Goal: Transaction & Acquisition: Book appointment/travel/reservation

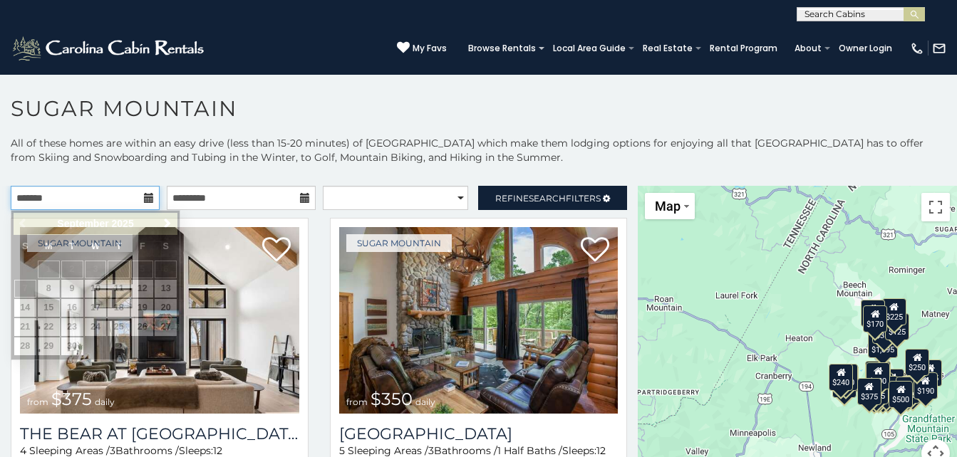
click at [71, 196] on input "text" at bounding box center [85, 198] width 149 height 24
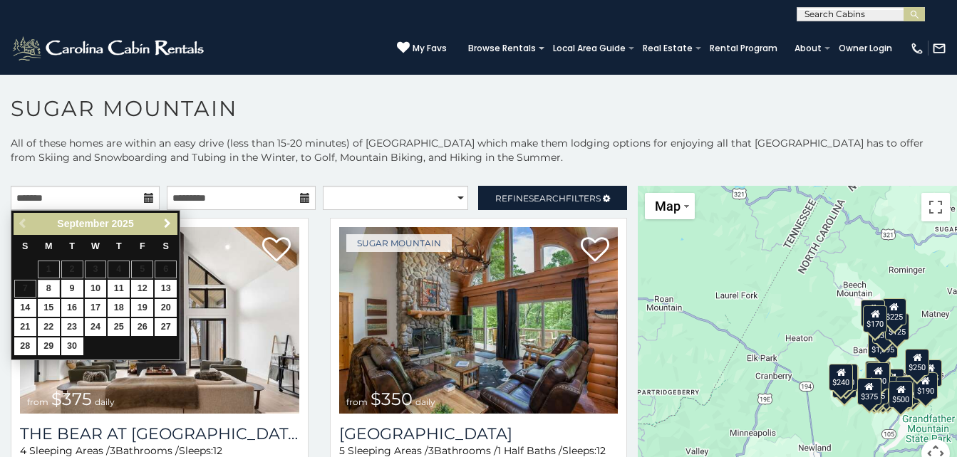
click at [167, 217] on link "Next" at bounding box center [167, 224] width 18 height 18
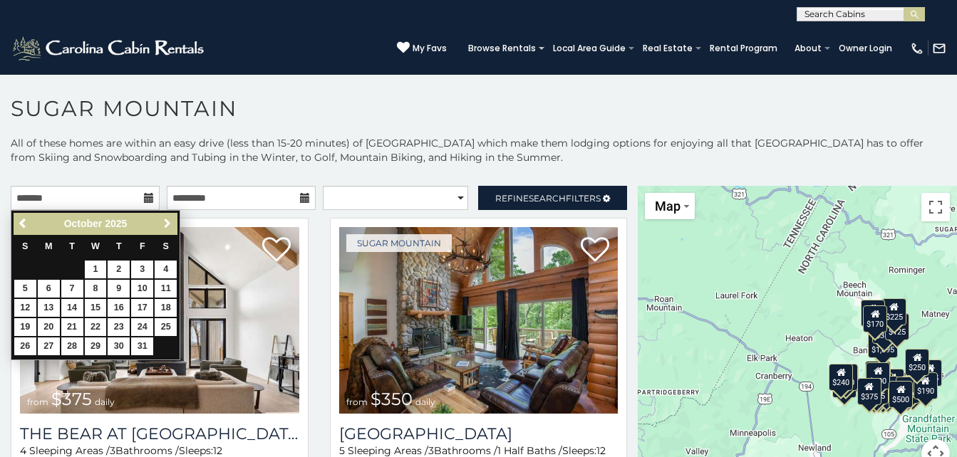
click at [167, 217] on link "Next" at bounding box center [167, 224] width 18 height 18
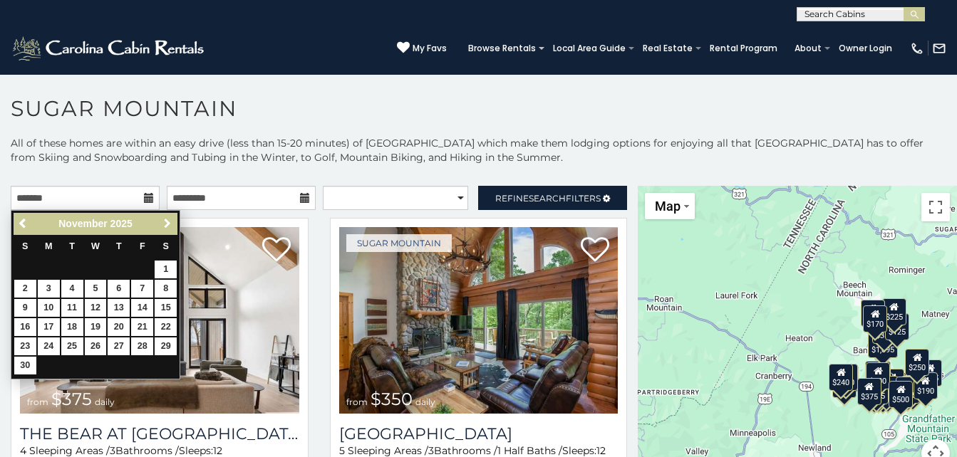
click at [167, 217] on link "Next" at bounding box center [167, 224] width 18 height 18
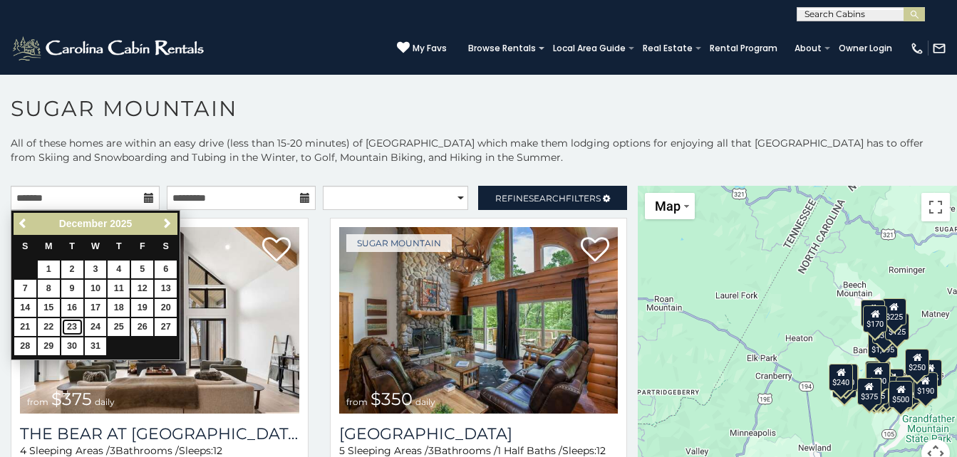
click at [71, 320] on link "23" at bounding box center [72, 327] width 22 height 18
type input "**********"
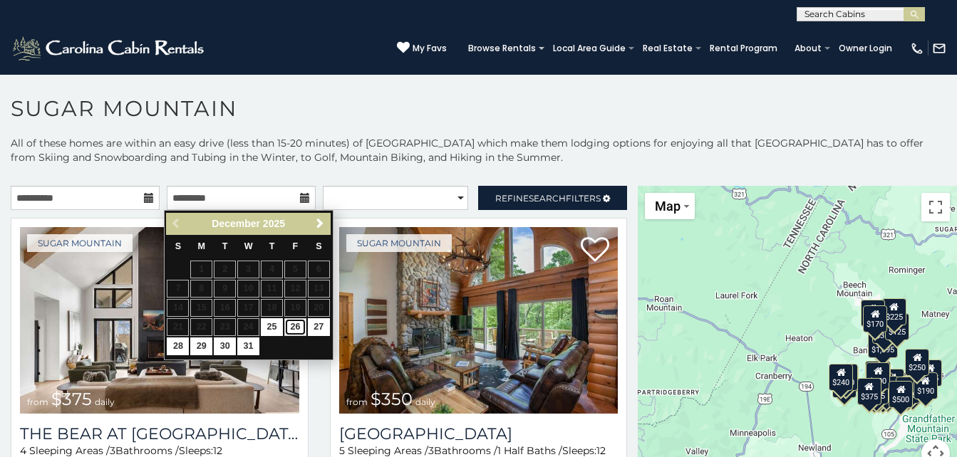
click at [293, 323] on link "26" at bounding box center [295, 327] width 22 height 18
type input "**********"
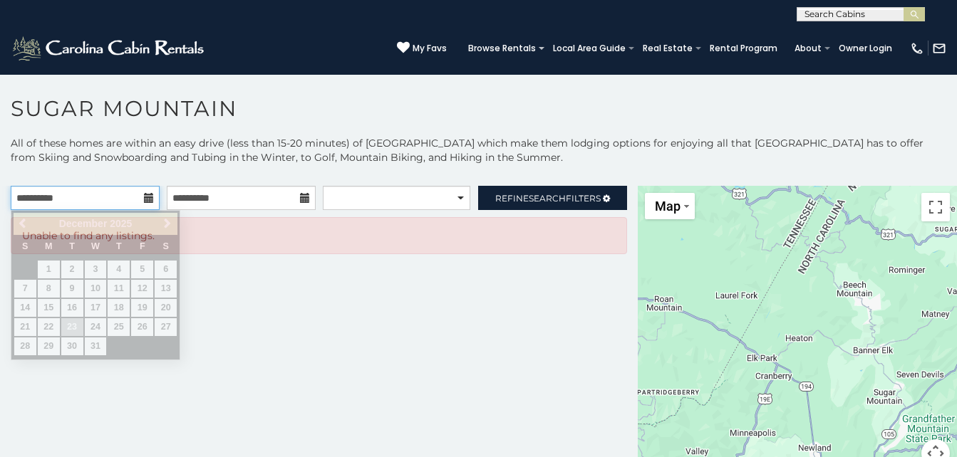
click at [89, 201] on input "**********" at bounding box center [85, 198] width 149 height 24
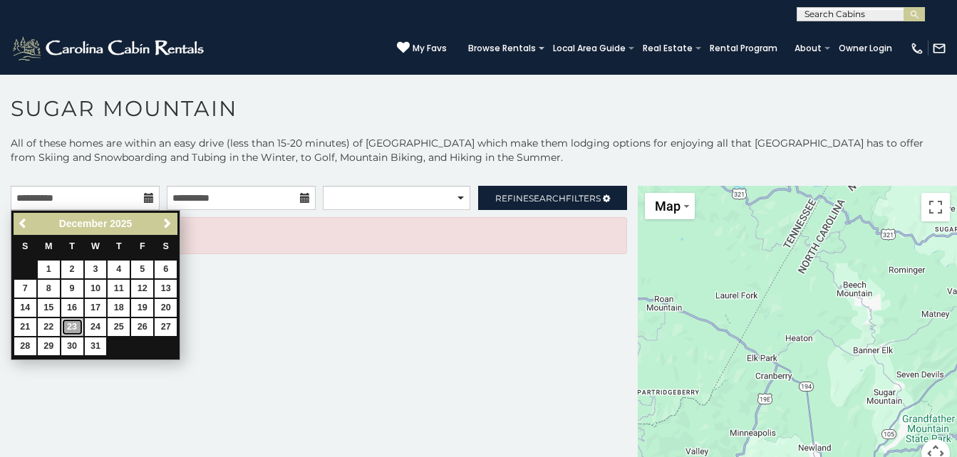
click at [71, 321] on link "23" at bounding box center [72, 327] width 22 height 18
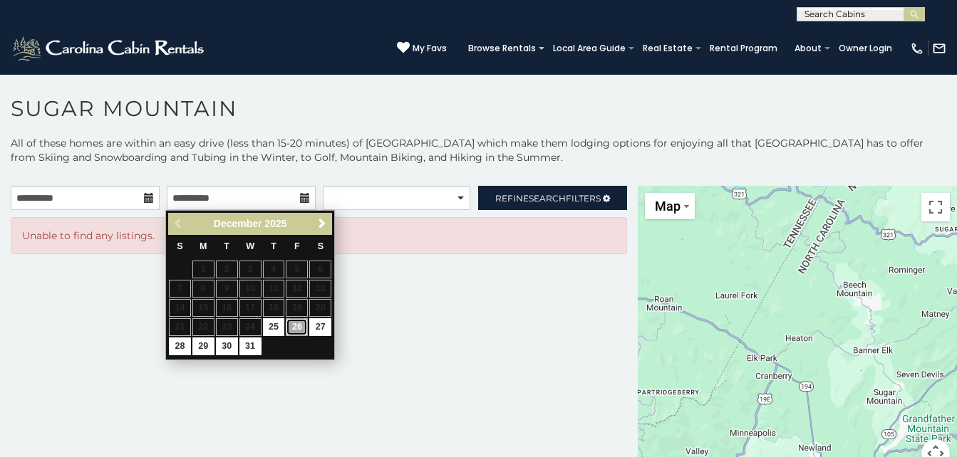
click at [293, 328] on link "26" at bounding box center [297, 327] width 22 height 18
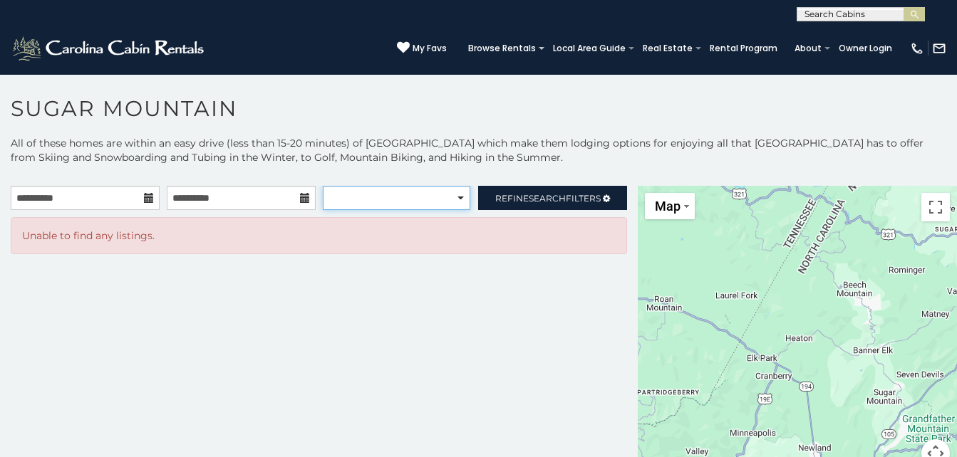
click at [409, 197] on select "**********" at bounding box center [396, 198] width 147 height 24
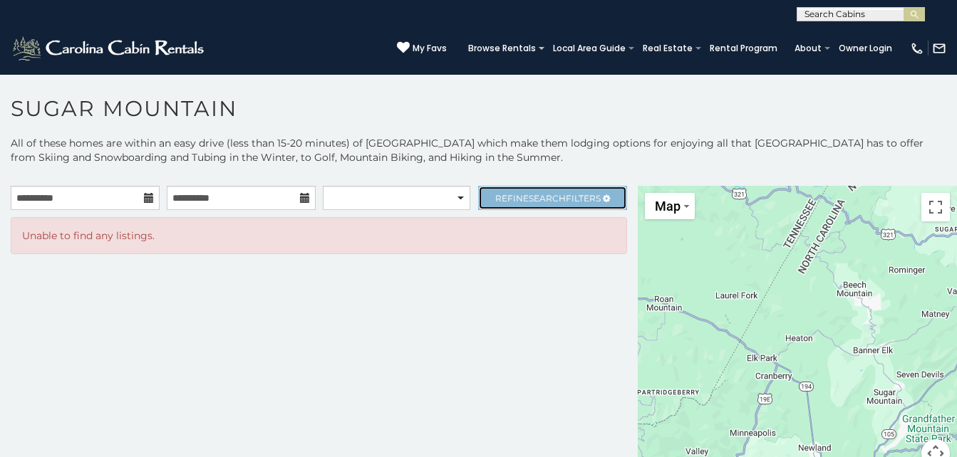
click at [514, 194] on span "Refine Search Filters" at bounding box center [547, 198] width 105 height 11
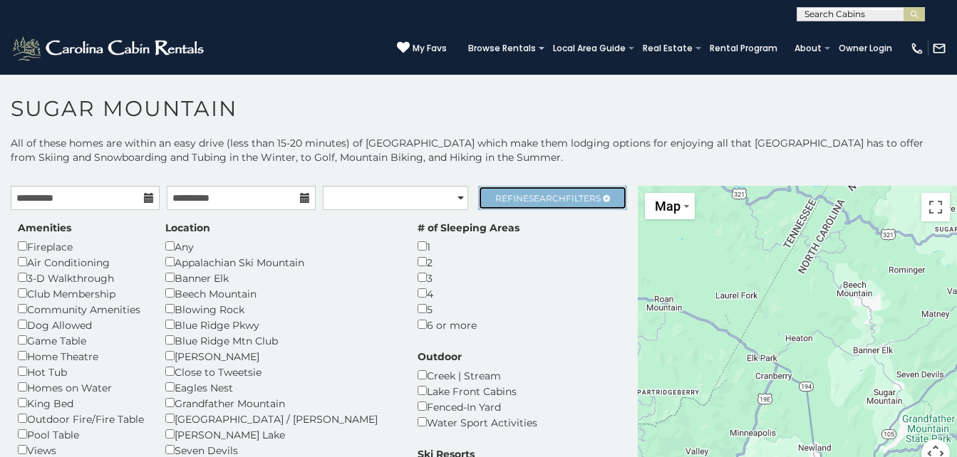
click at [514, 194] on span "Refine Search Filters" at bounding box center [547, 198] width 105 height 11
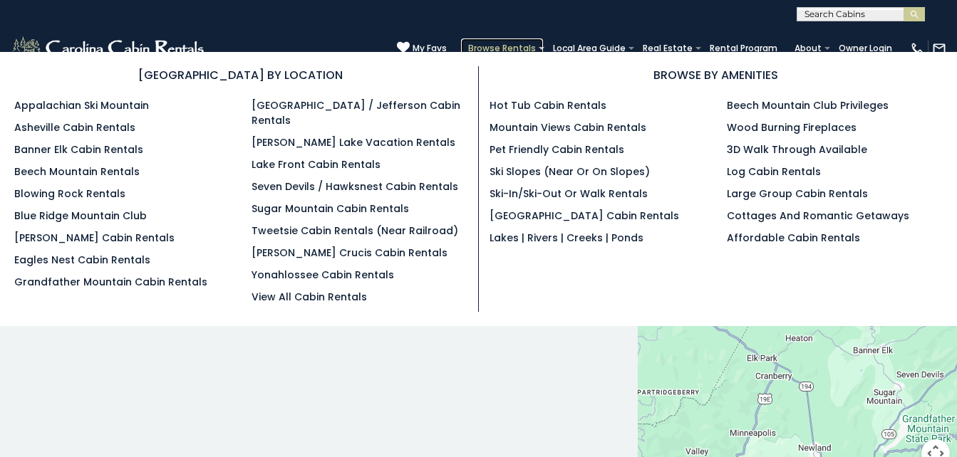
click at [461, 43] on link "Browse Rentals" at bounding box center [502, 48] width 82 height 20
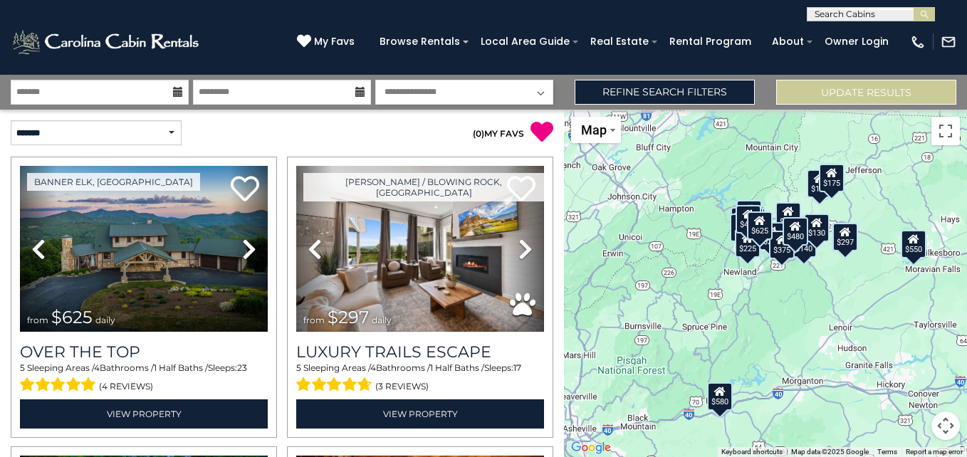
click at [414, 93] on select "**********" at bounding box center [464, 92] width 178 height 25
click at [328, 129] on p "( 0 ) MY FAVS" at bounding box center [417, 132] width 271 height 24
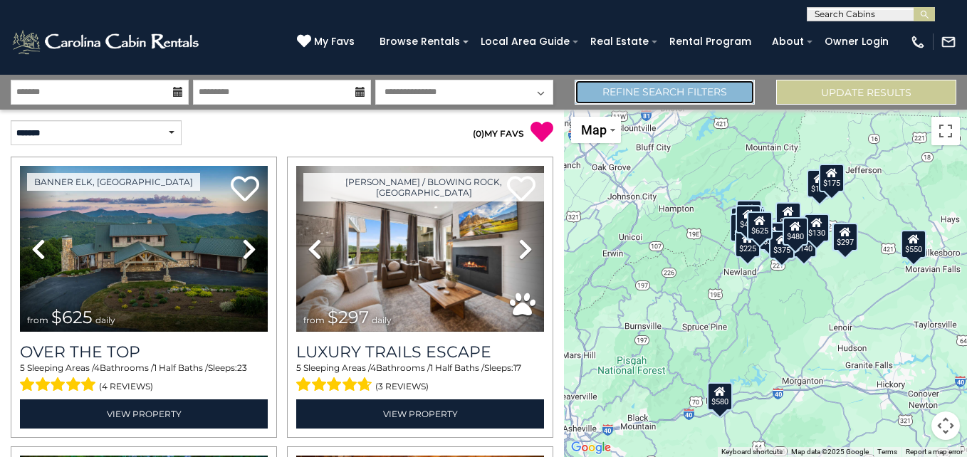
click at [636, 82] on link "Refine Search Filters" at bounding box center [665, 92] width 180 height 25
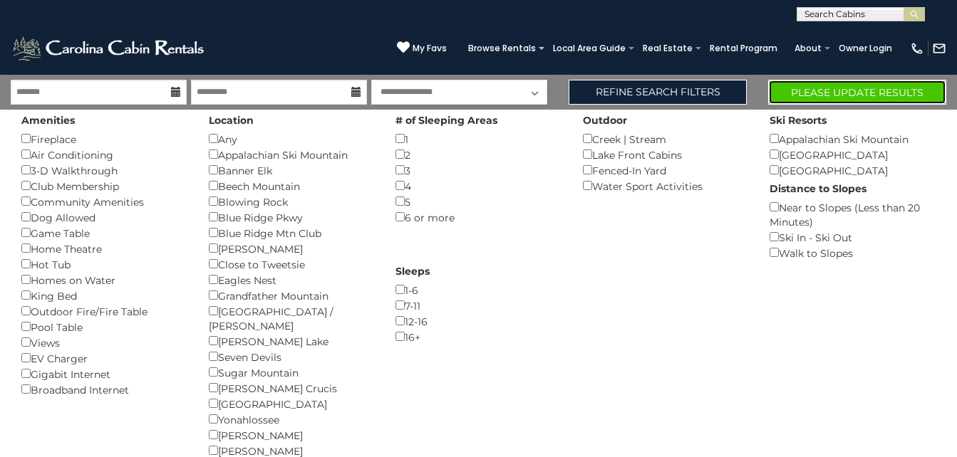
click at [818, 88] on button "Please Update Results" at bounding box center [857, 92] width 178 height 25
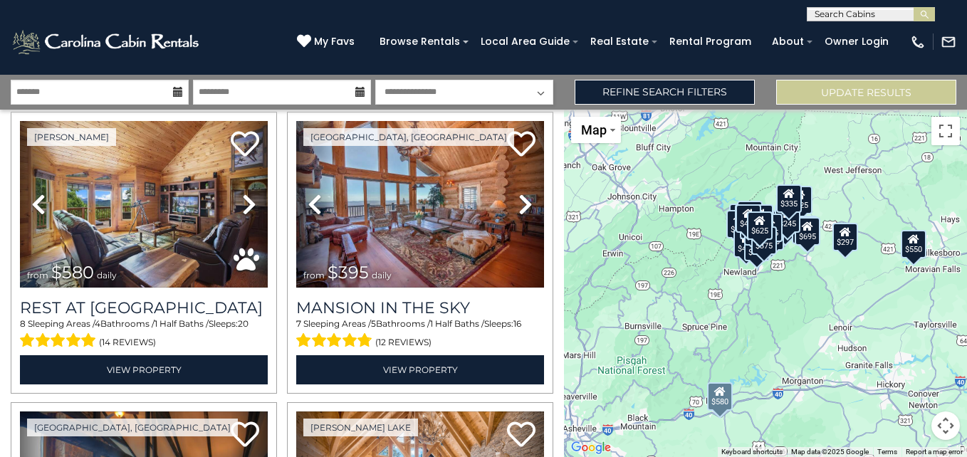
scroll to position [335, 0]
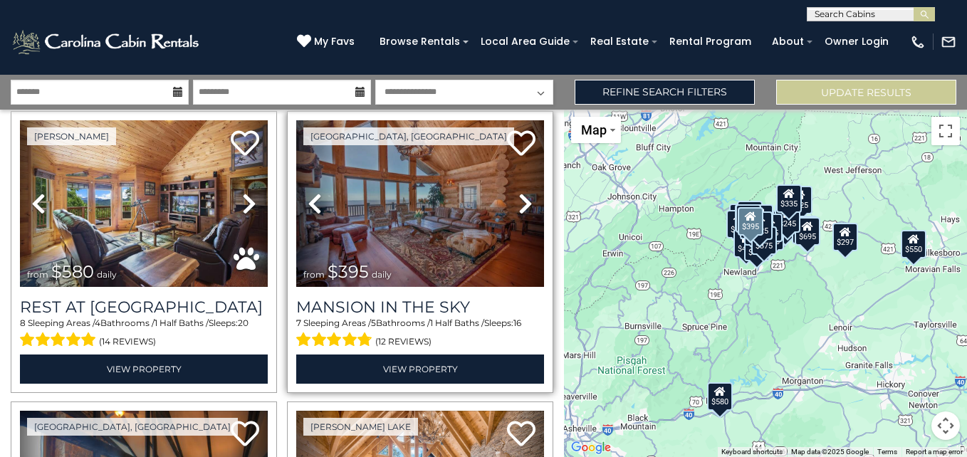
click at [519, 197] on icon at bounding box center [526, 203] width 14 height 23
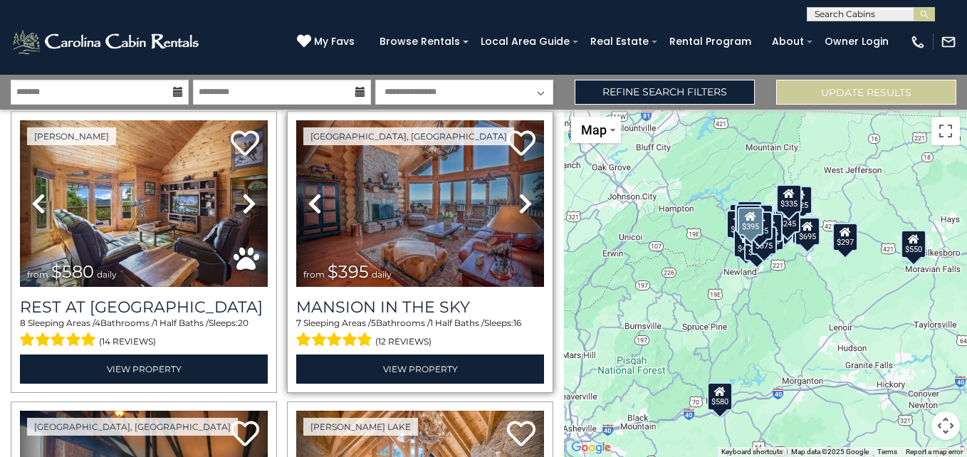
click at [519, 197] on icon at bounding box center [526, 203] width 14 height 23
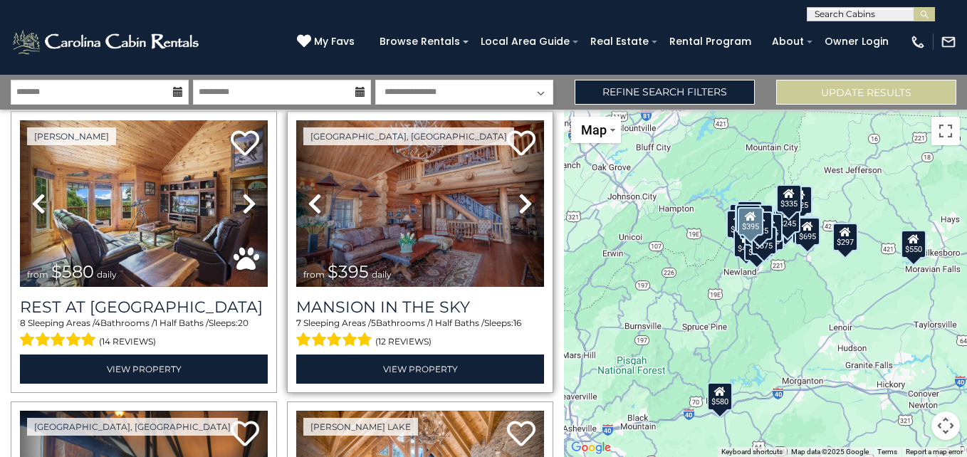
click at [519, 197] on icon at bounding box center [526, 203] width 14 height 23
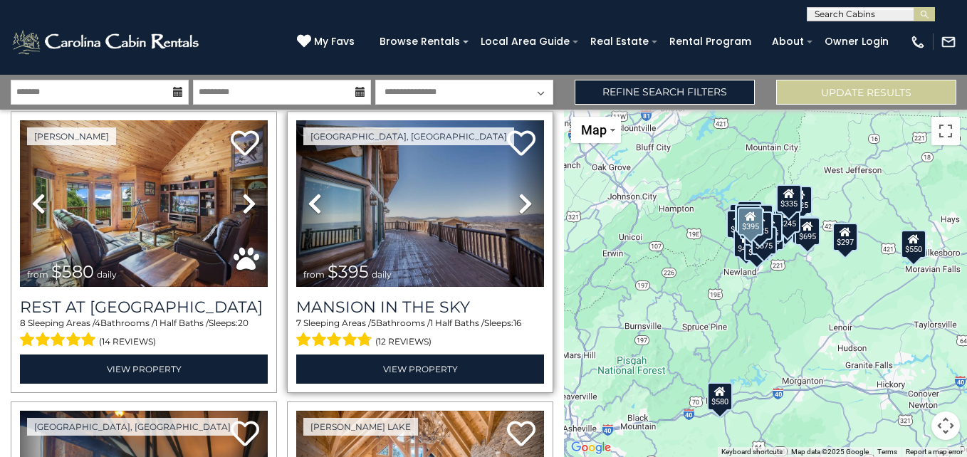
click at [519, 197] on icon at bounding box center [526, 203] width 14 height 23
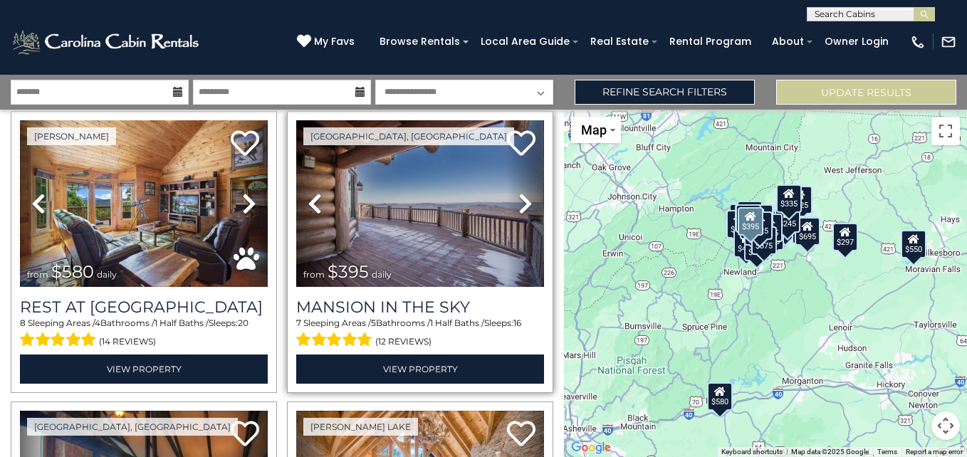
click at [519, 197] on icon at bounding box center [526, 203] width 14 height 23
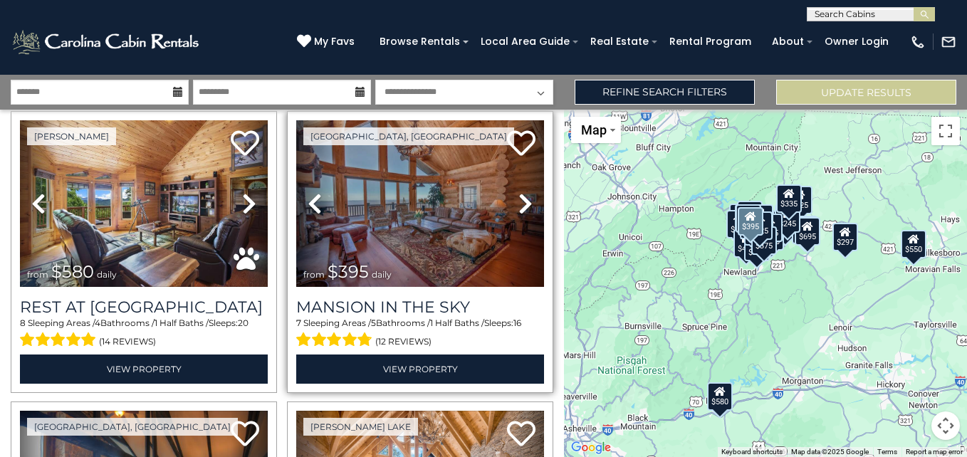
click at [519, 197] on icon at bounding box center [526, 203] width 14 height 23
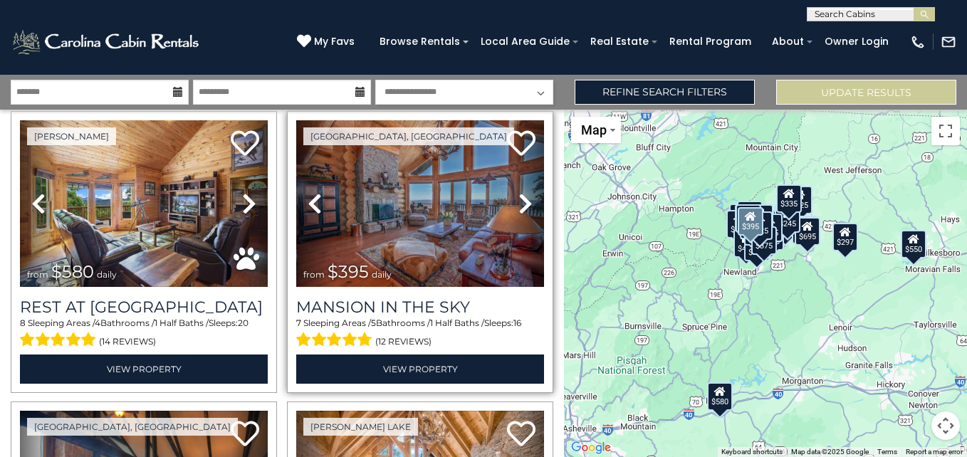
click at [519, 197] on icon at bounding box center [526, 203] width 14 height 23
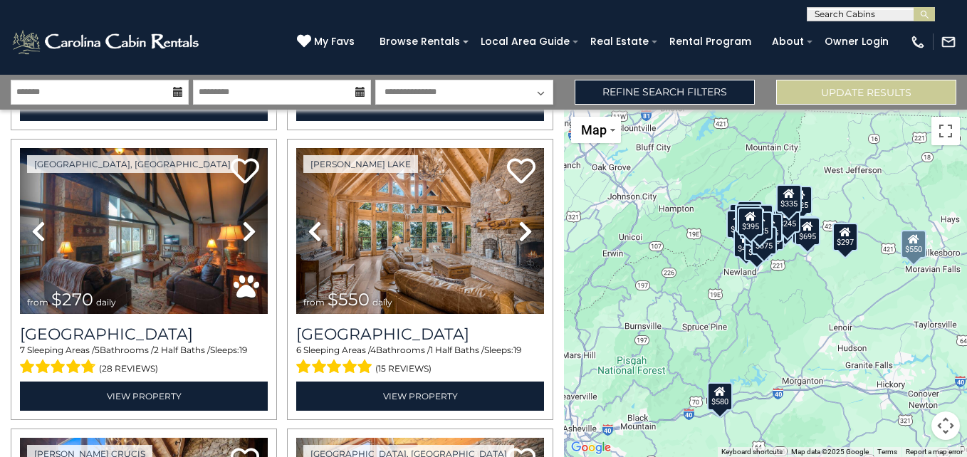
scroll to position [599, 0]
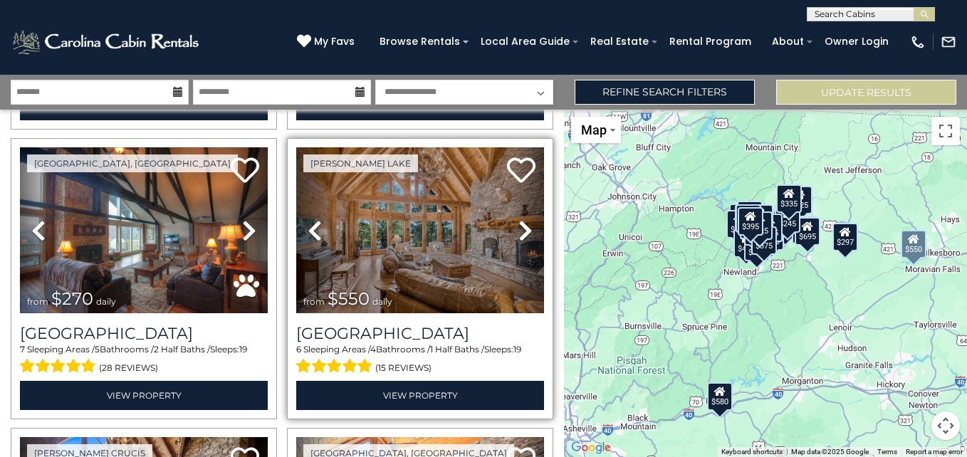
click at [519, 219] on icon at bounding box center [526, 230] width 14 height 23
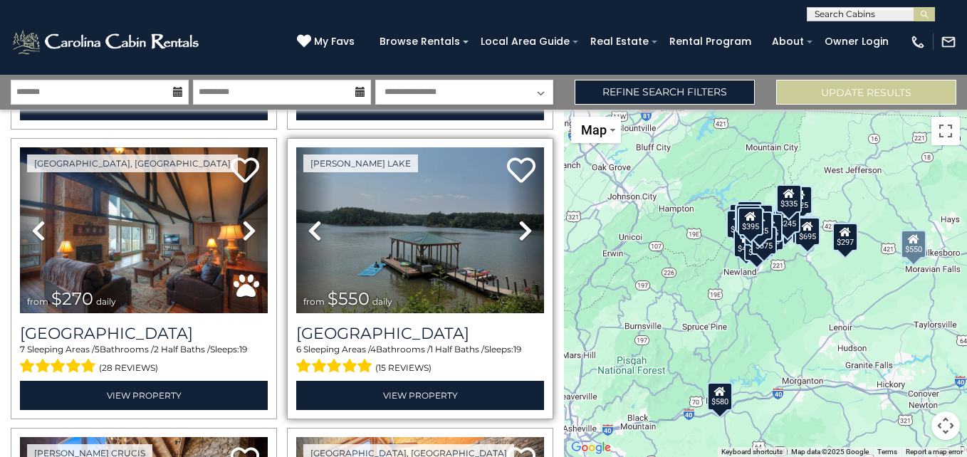
click at [519, 219] on icon at bounding box center [526, 230] width 14 height 23
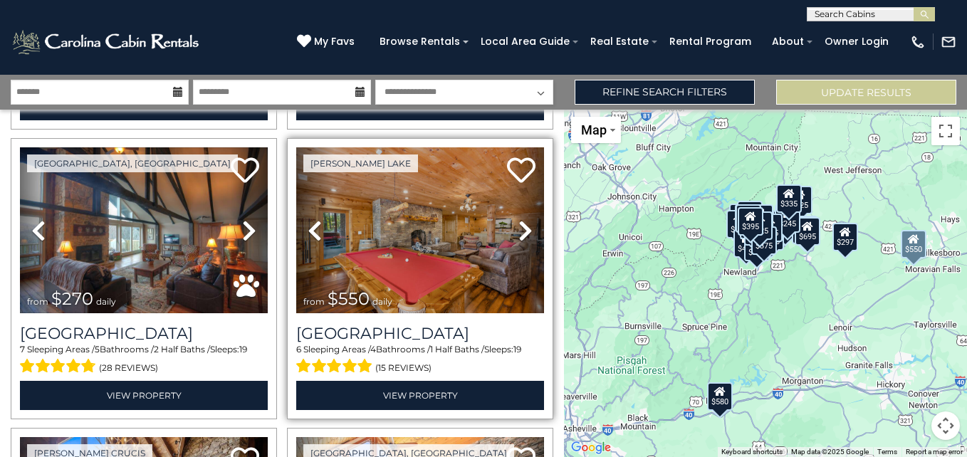
click at [519, 219] on icon at bounding box center [526, 230] width 14 height 23
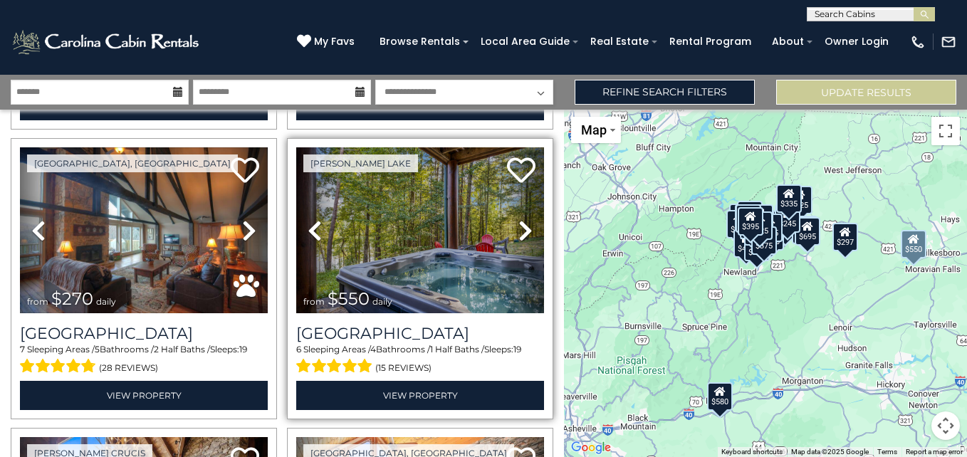
click at [519, 219] on icon at bounding box center [526, 230] width 14 height 23
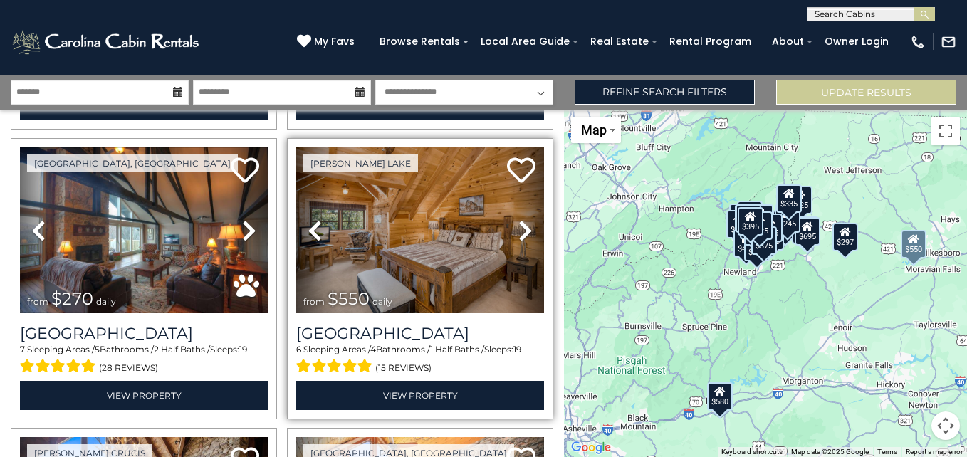
click at [519, 219] on icon at bounding box center [526, 230] width 14 height 23
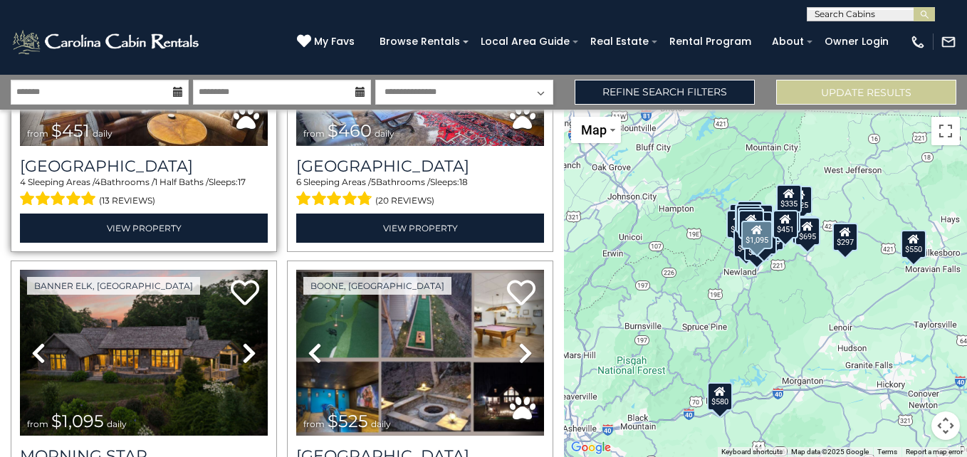
scroll to position [1138, 0]
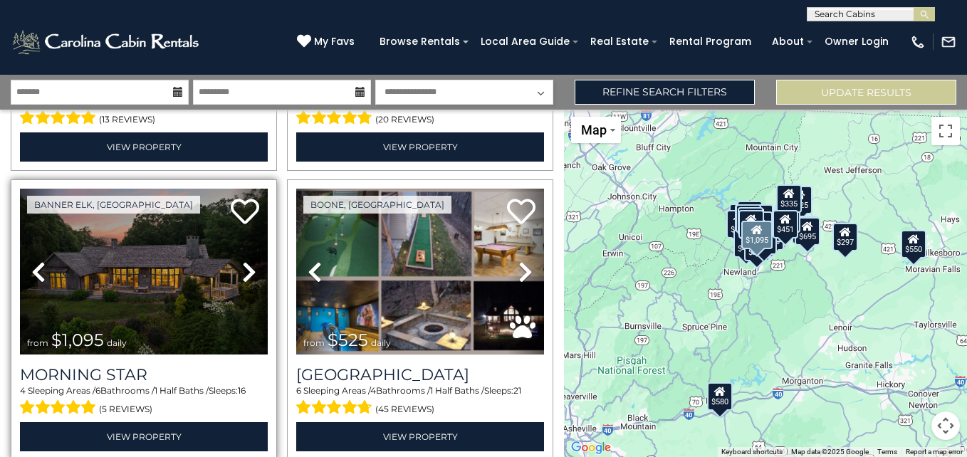
click at [243, 261] on icon at bounding box center [249, 272] width 14 height 23
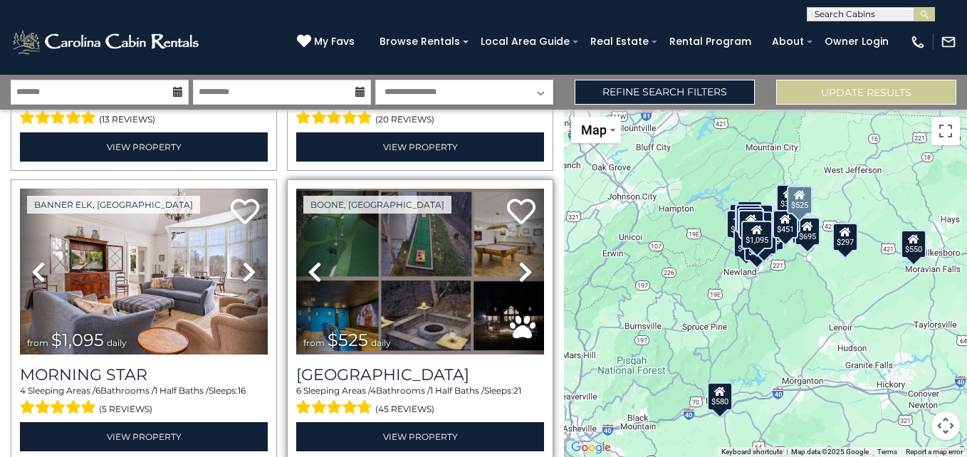
click at [521, 261] on icon at bounding box center [526, 272] width 14 height 23
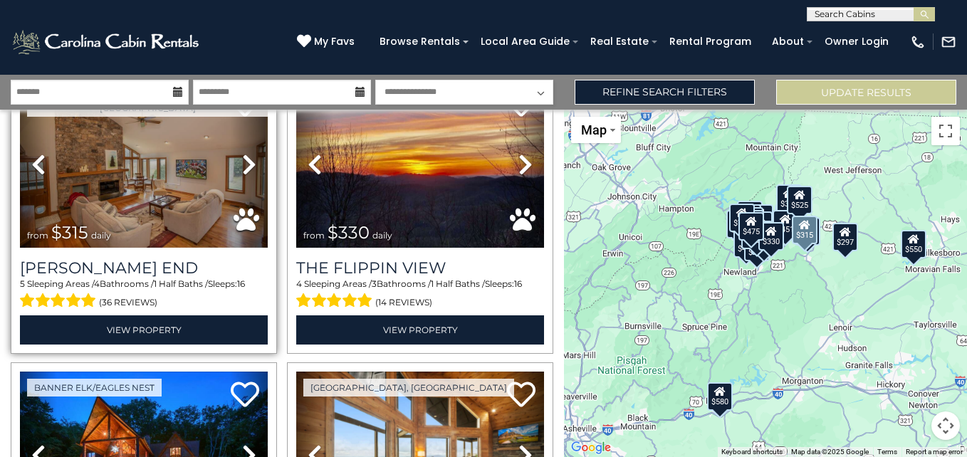
scroll to position [1536, 0]
